Goal: Task Accomplishment & Management: Check status

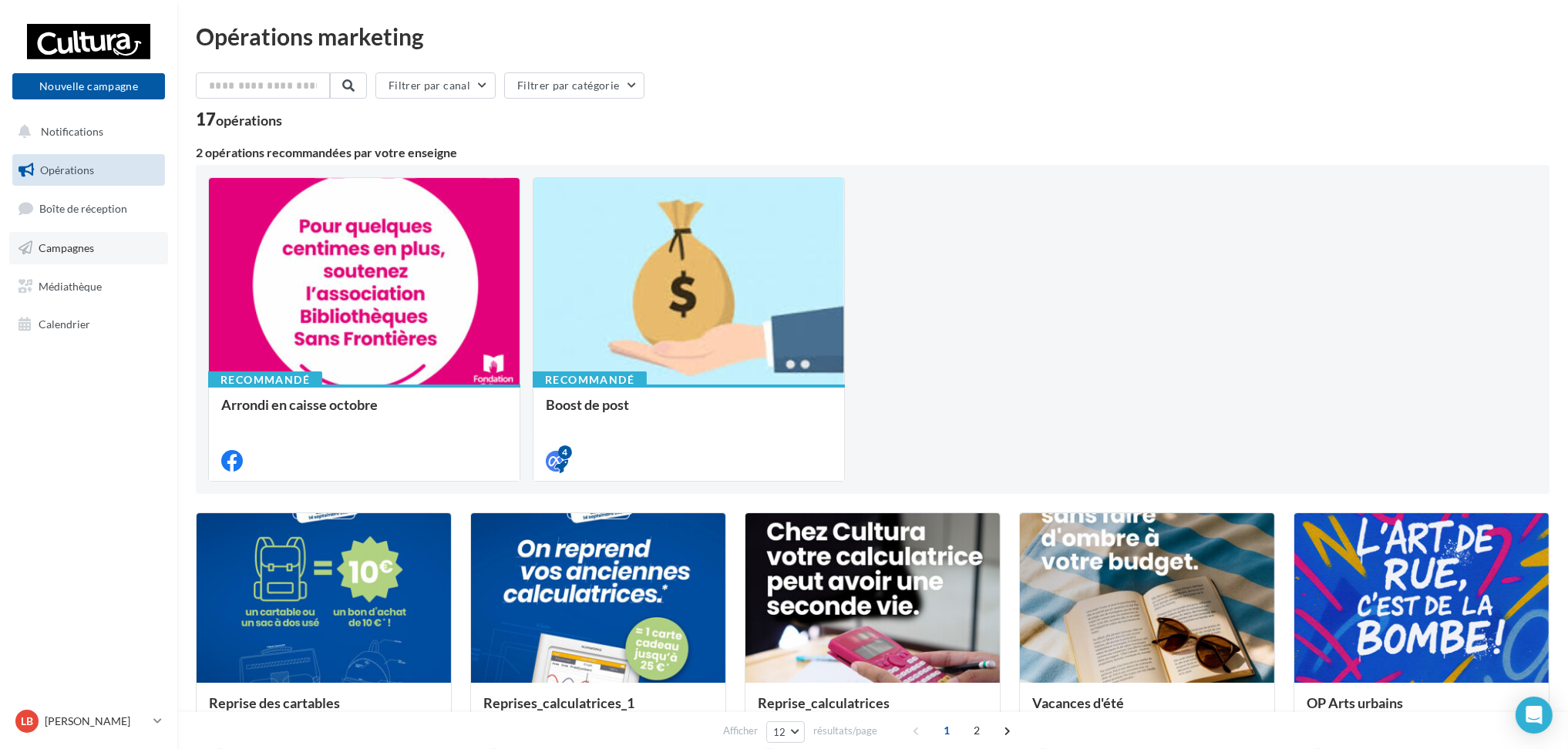
click at [102, 254] on link "Campagnes" at bounding box center [89, 248] width 159 height 33
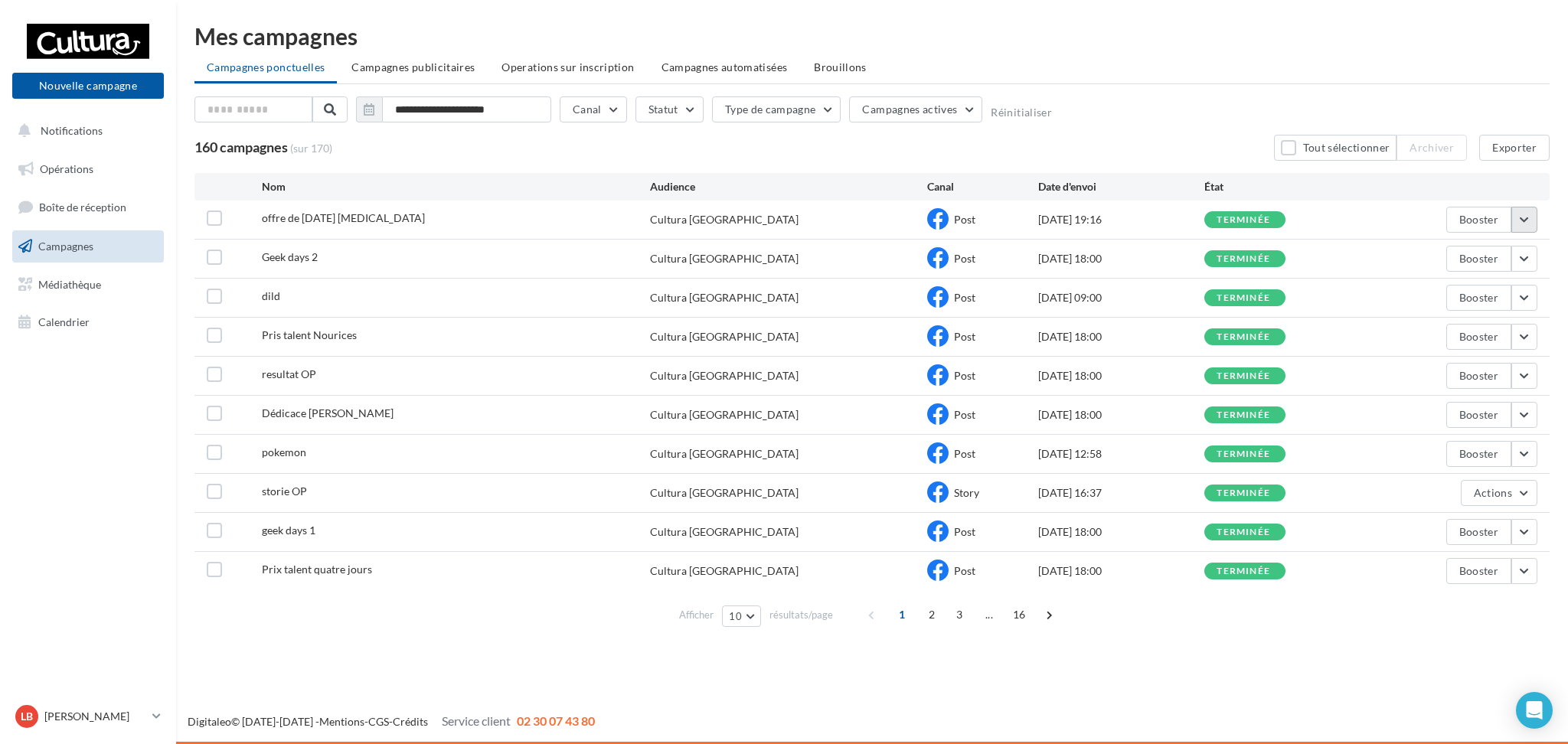
click at [1529, 210] on button "button" at bounding box center [1524, 220] width 26 height 26
click at [1502, 251] on button "Voir les résultats" at bounding box center [1460, 256] width 153 height 40
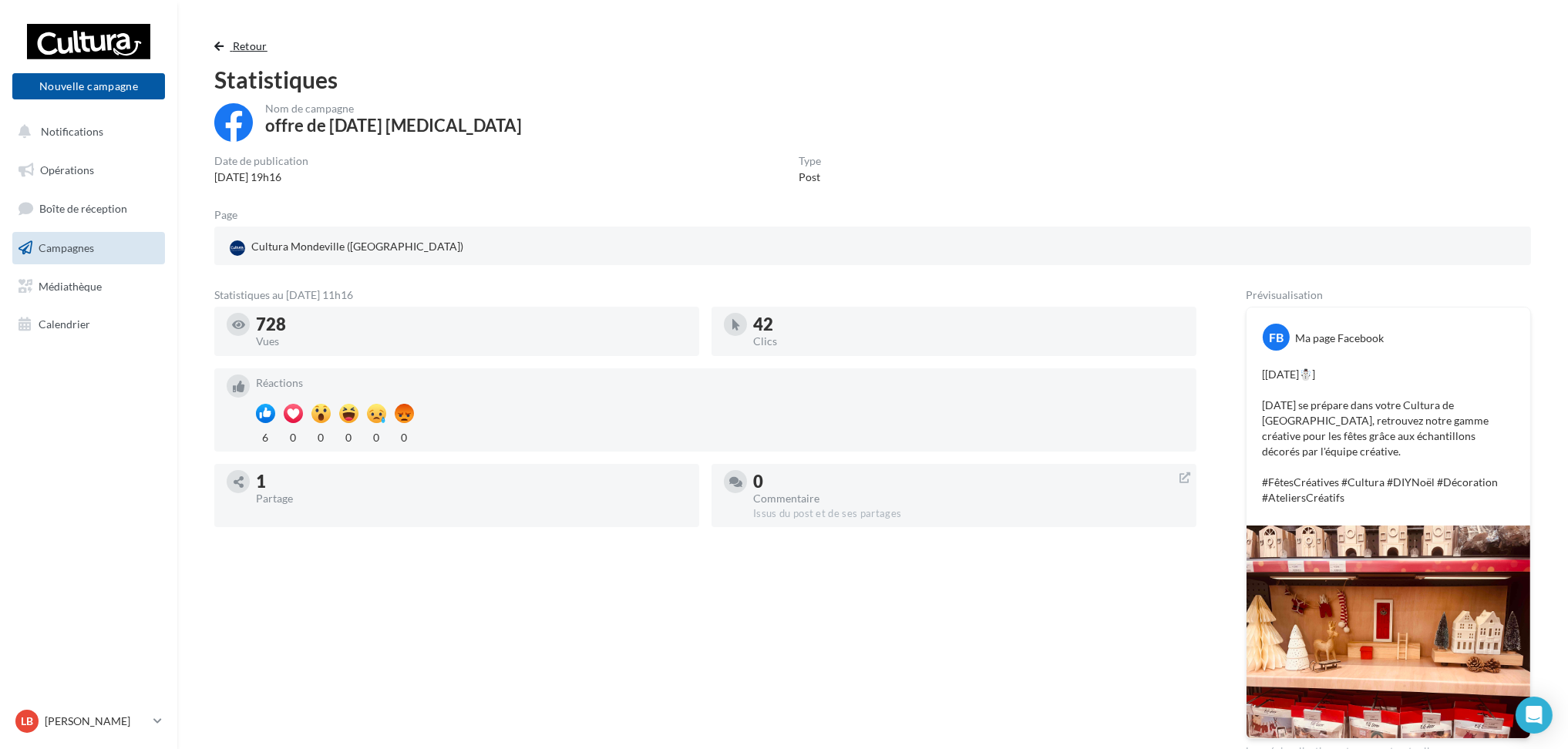
click at [215, 47] on span "button" at bounding box center [219, 46] width 10 height 11
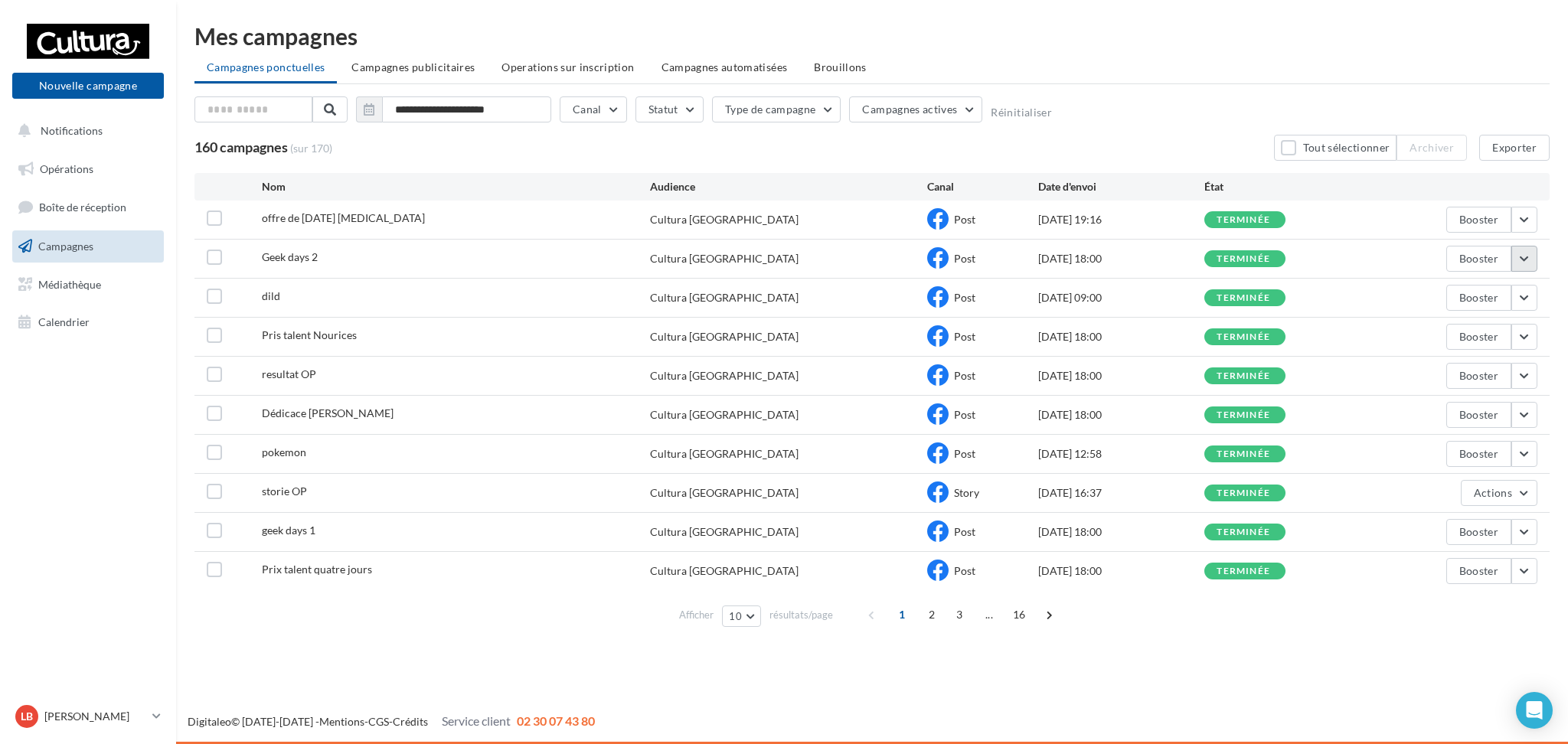
click at [1527, 264] on button "button" at bounding box center [1524, 258] width 26 height 26
click at [1488, 296] on button "Voir les résultats" at bounding box center [1460, 295] width 153 height 40
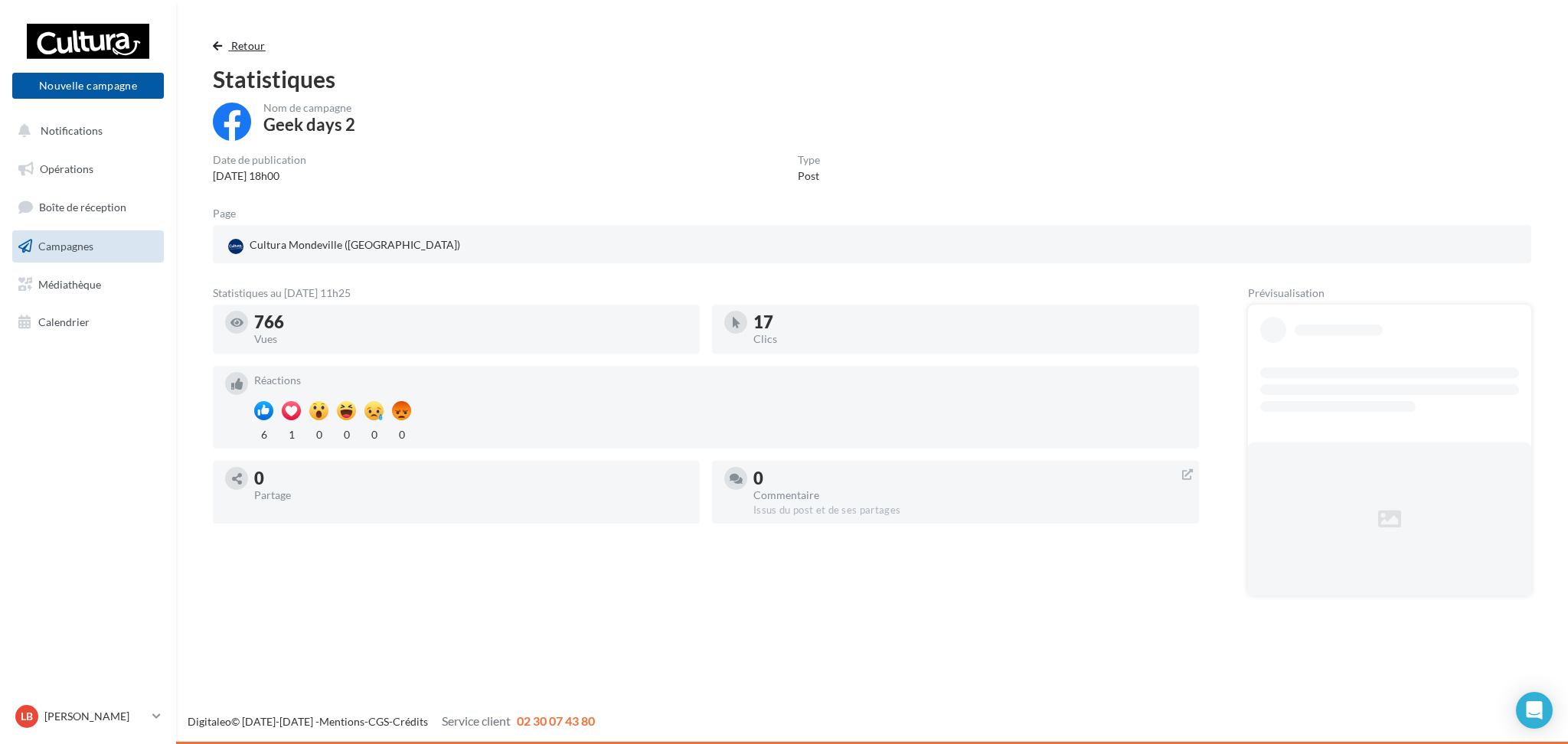
click at [214, 47] on span "button" at bounding box center [217, 45] width 10 height 10
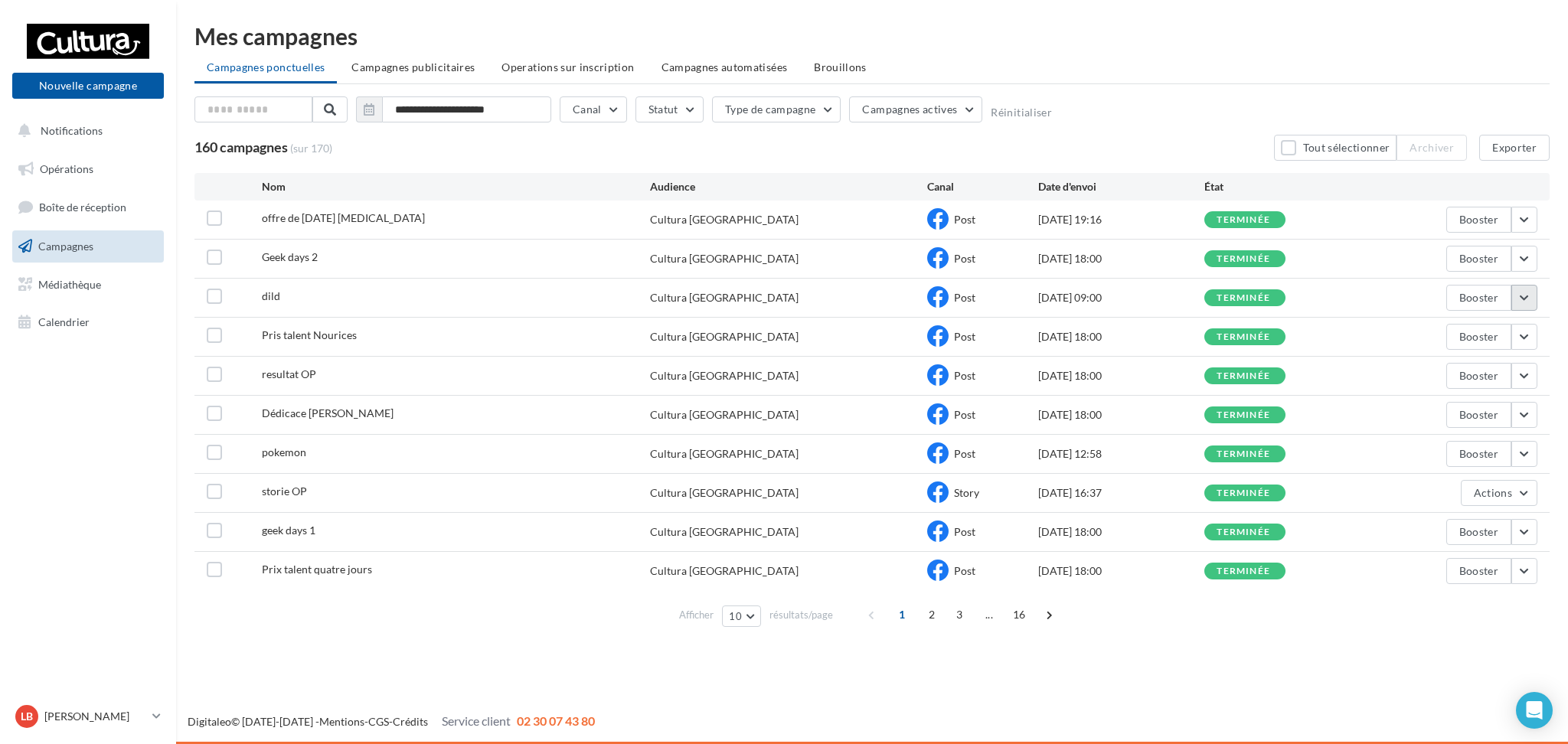
click at [1522, 297] on button "button" at bounding box center [1524, 298] width 26 height 26
click at [1465, 333] on button "Voir les résultats" at bounding box center [1460, 334] width 153 height 40
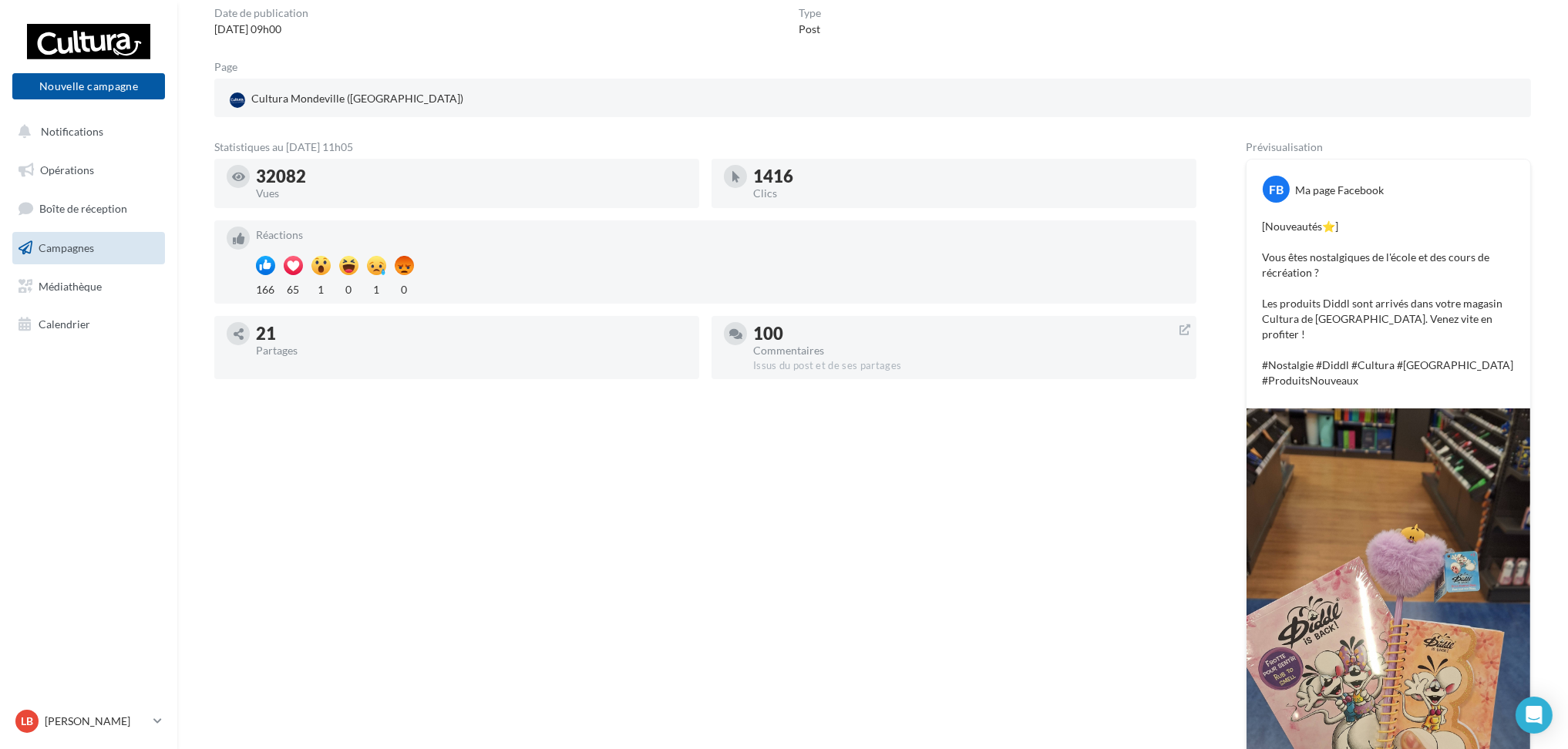
scroll to position [146, 0]
